Goal: Task Accomplishment & Management: Complete application form

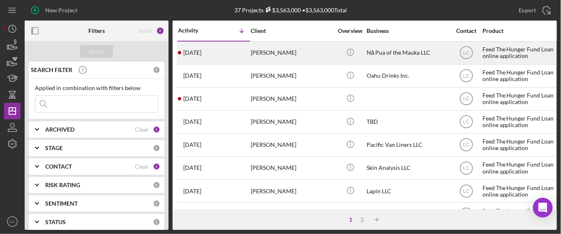
click at [283, 51] on div "[PERSON_NAME]" at bounding box center [292, 53] width 82 height 22
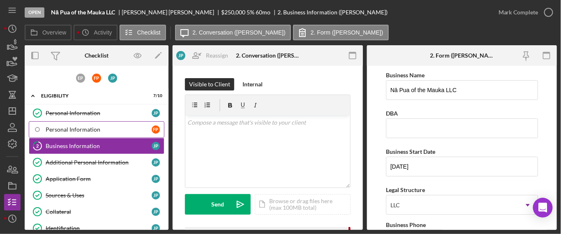
click at [126, 127] on div "Personal Information" at bounding box center [99, 129] width 106 height 7
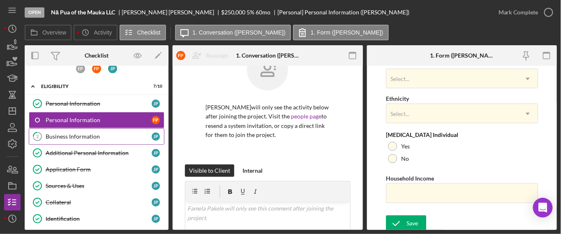
scroll to position [12, 0]
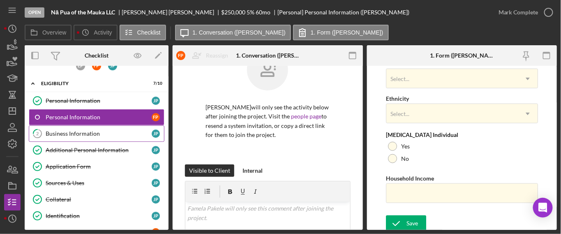
click at [137, 132] on div "Business Information" at bounding box center [99, 133] width 106 height 7
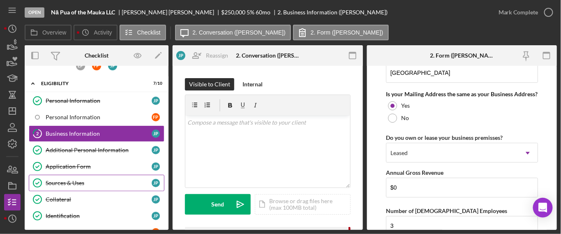
scroll to position [99, 0]
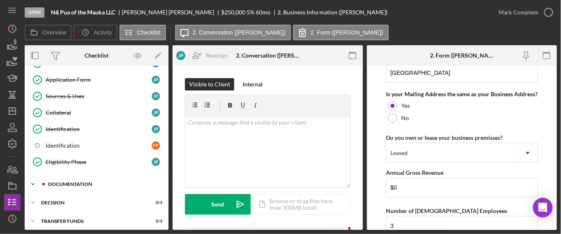
click at [78, 176] on div "Icon/Expander Documentation 0 / 30" at bounding box center [97, 184] width 144 height 16
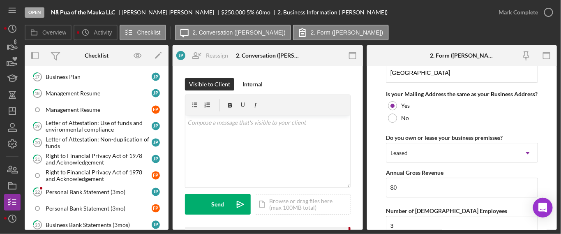
scroll to position [493, 0]
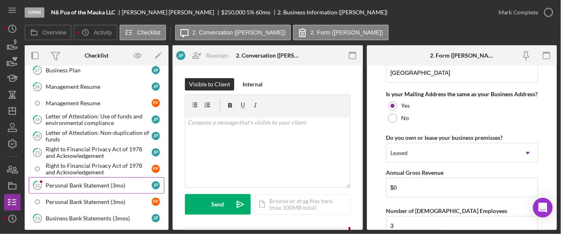
click at [95, 182] on div "Personal Bank Statement (3mo)" at bounding box center [99, 185] width 106 height 7
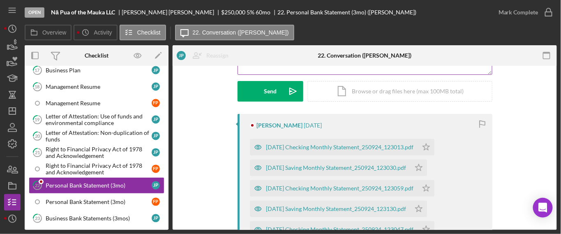
scroll to position [119, 0]
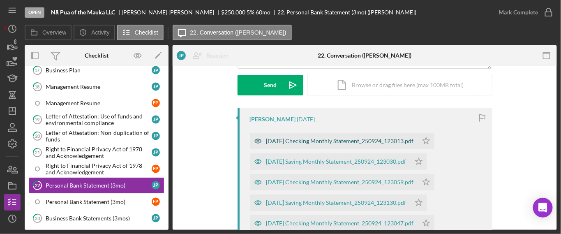
click at [289, 141] on div "[DATE] Checking Monthly Statement_250924_123013.pdf" at bounding box center [339, 141] width 147 height 7
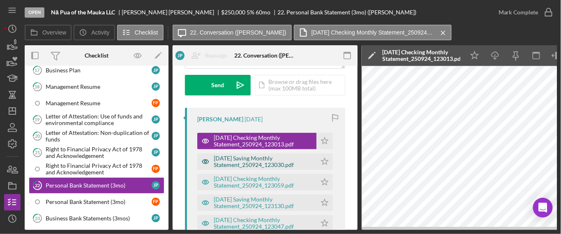
click at [271, 163] on div "[DATE] Saving Monthly Statement_250924_123030.pdf" at bounding box center [263, 161] width 99 height 13
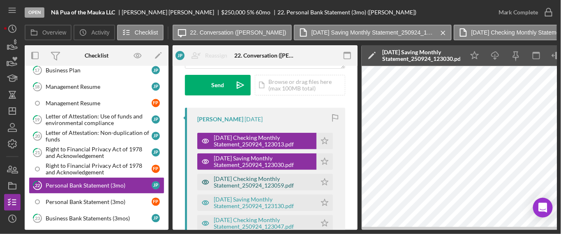
click at [284, 188] on div "[DATE] Checking Monthly Statement_250924_123059.pdf" at bounding box center [256, 182] width 119 height 16
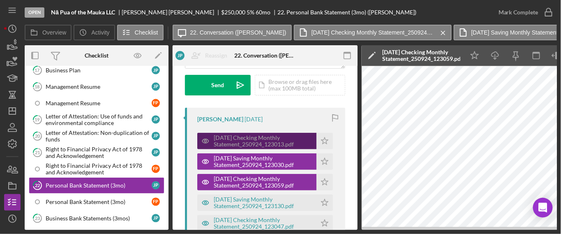
click at [279, 141] on div "[DATE] Checking Monthly Statement_250924_123013.pdf" at bounding box center [263, 140] width 99 height 13
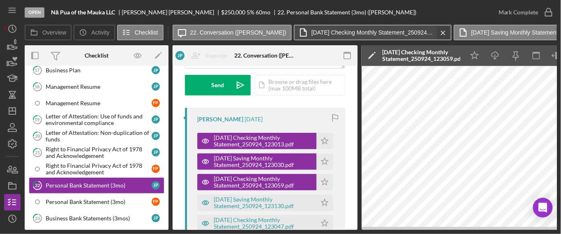
click at [436, 31] on icon "Icon/Menu Close" at bounding box center [443, 33] width 14 height 21
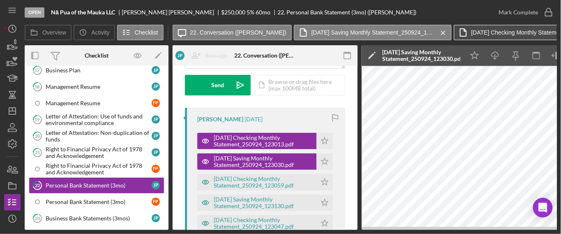
click at [479, 31] on label "[DATE] Checking Monthly Statement_250924_123013.pdf" at bounding box center [532, 32] width 123 height 7
click at [485, 33] on label "[DATE] Checking Monthly Statement_250924_123013.pdf" at bounding box center [532, 32] width 123 height 7
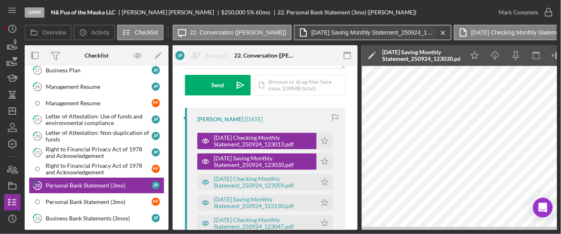
click at [436, 30] on icon "Icon/Menu Close" at bounding box center [443, 33] width 14 height 21
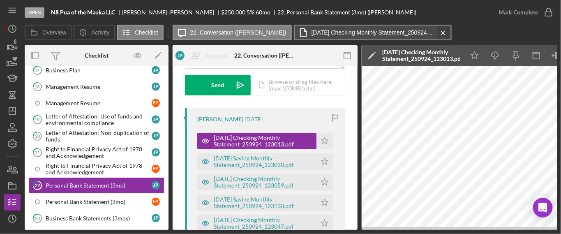
click at [436, 32] on icon "Icon/Menu Close" at bounding box center [443, 33] width 14 height 21
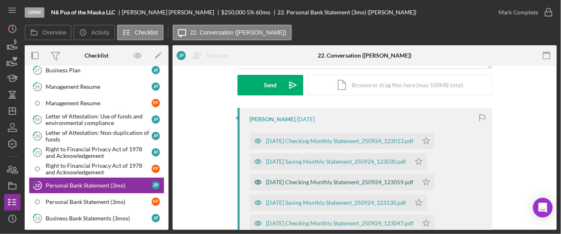
click at [311, 180] on div "[DATE] Checking Monthly Statement_250924_123059.pdf" at bounding box center [339, 182] width 147 height 7
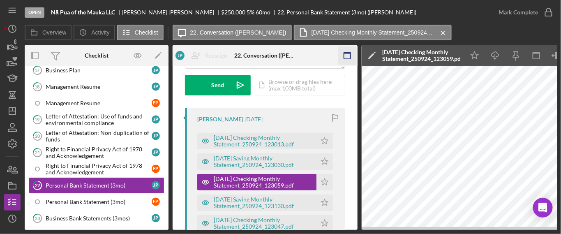
click at [348, 56] on icon "button" at bounding box center [347, 55] width 18 height 18
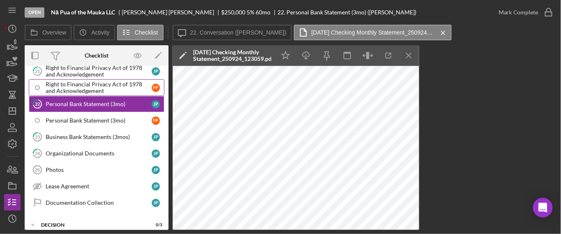
scroll to position [585, 0]
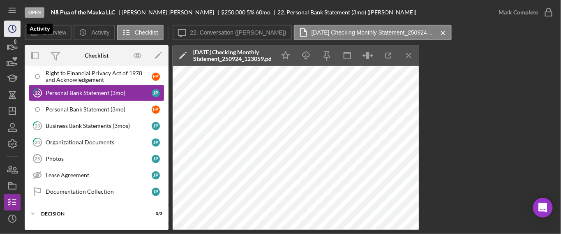
click at [15, 30] on icon "Icon/History" at bounding box center [12, 28] width 21 height 21
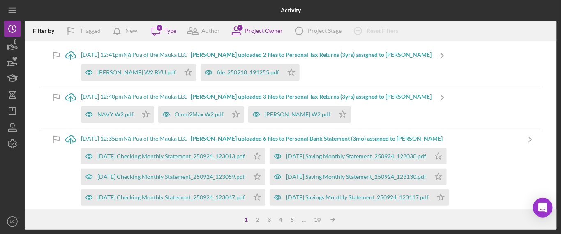
scroll to position [6, 0]
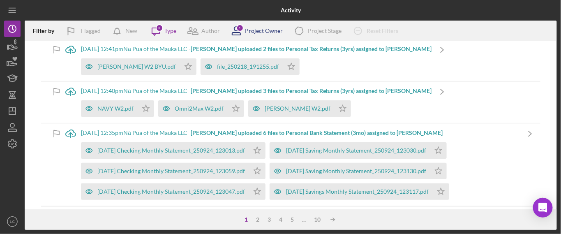
click at [253, 30] on div "Project Owner" at bounding box center [264, 31] width 38 height 7
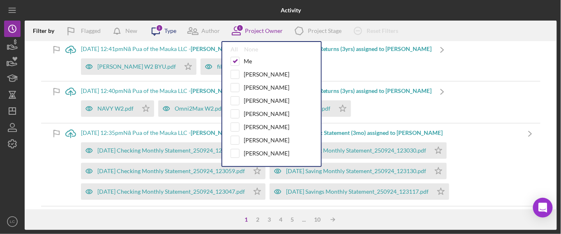
click at [164, 31] on icon "Icon/Message" at bounding box center [155, 31] width 21 height 21
